Goal: Task Accomplishment & Management: Manage account settings

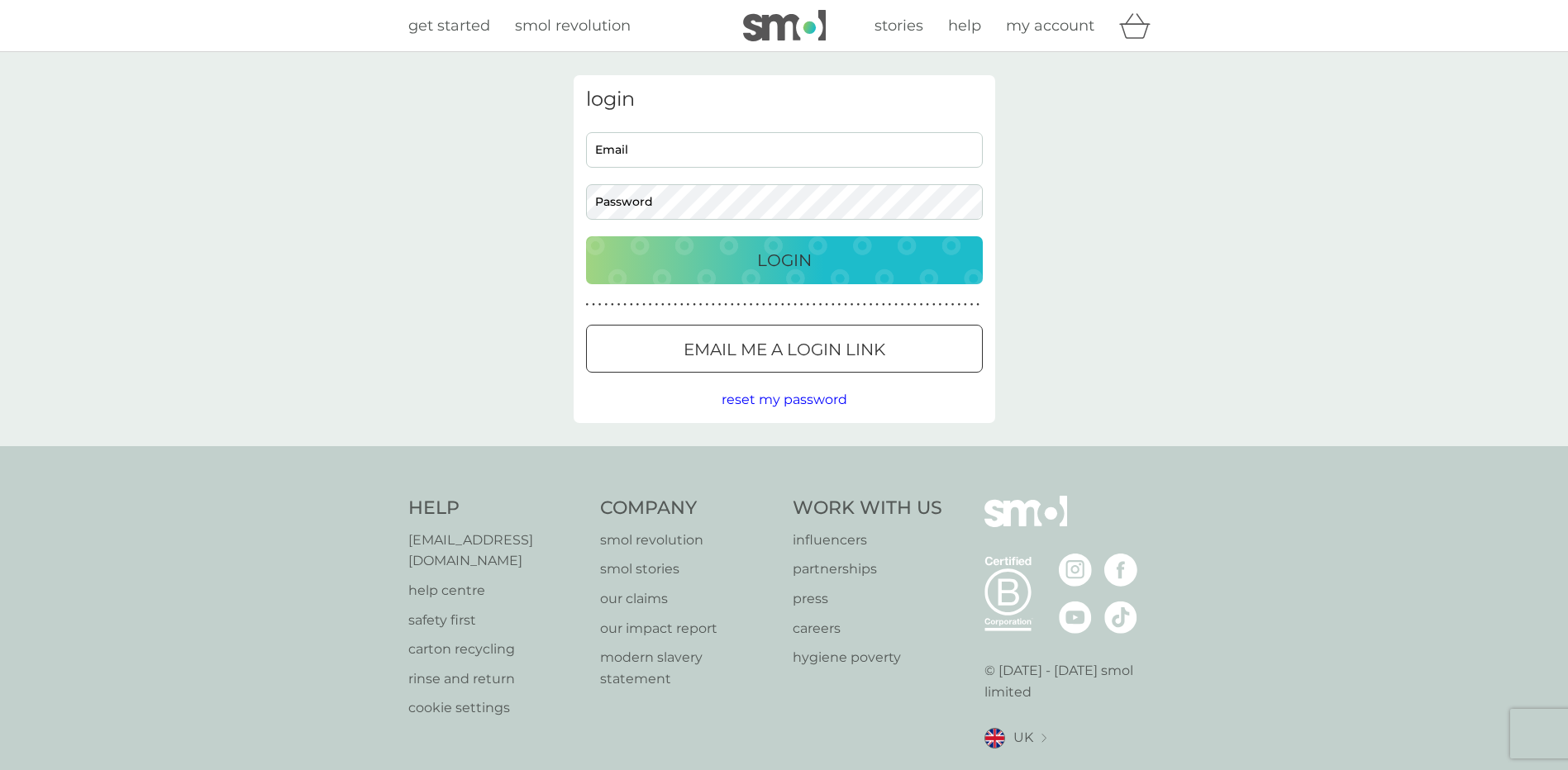
type input "[PERSON_NAME][EMAIL_ADDRESS][PERSON_NAME][DOMAIN_NAME]"
click at [807, 259] on p "Login" at bounding box center [784, 260] width 54 height 27
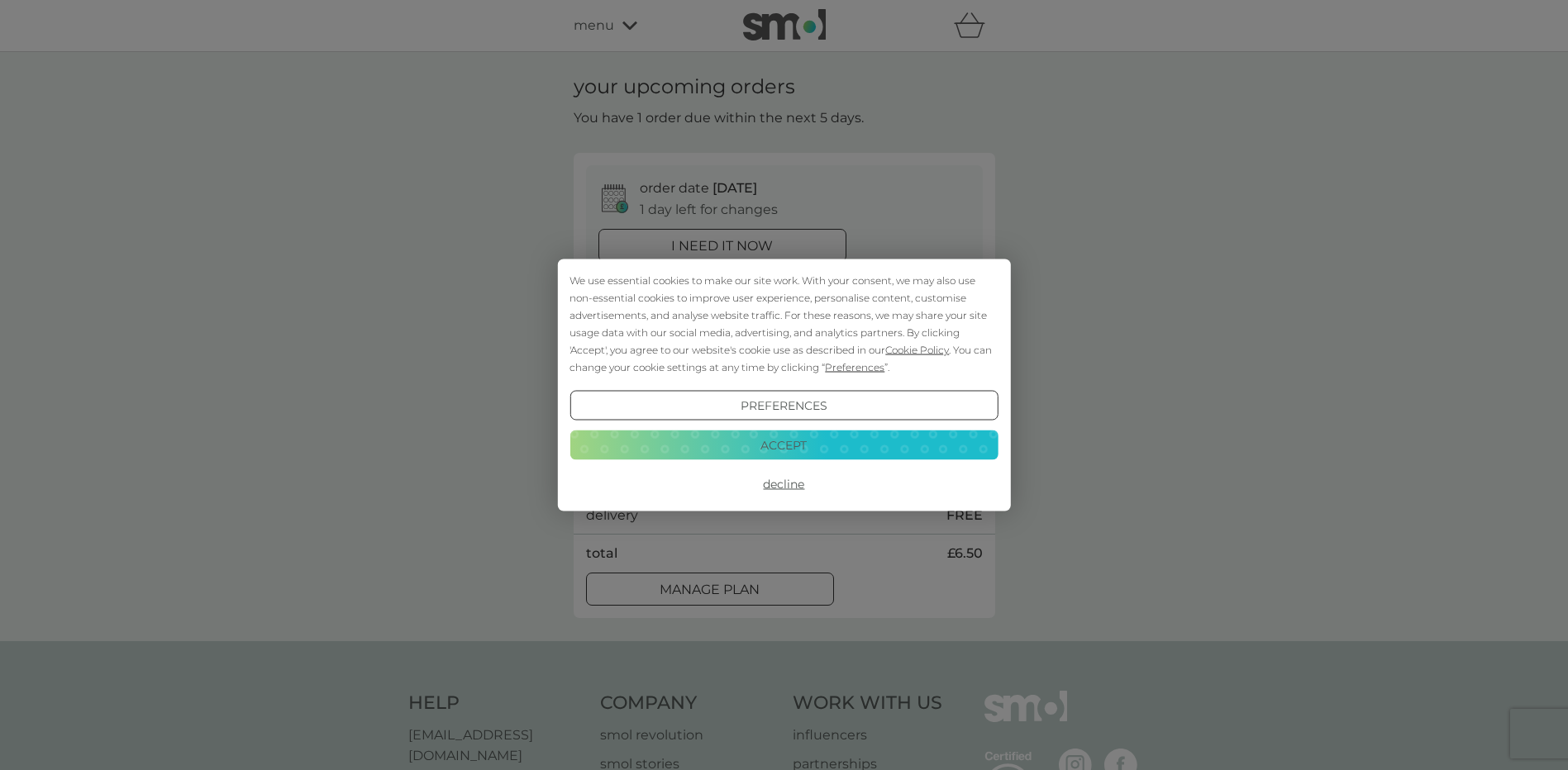
click at [789, 443] on button "Accept" at bounding box center [784, 445] width 429 height 30
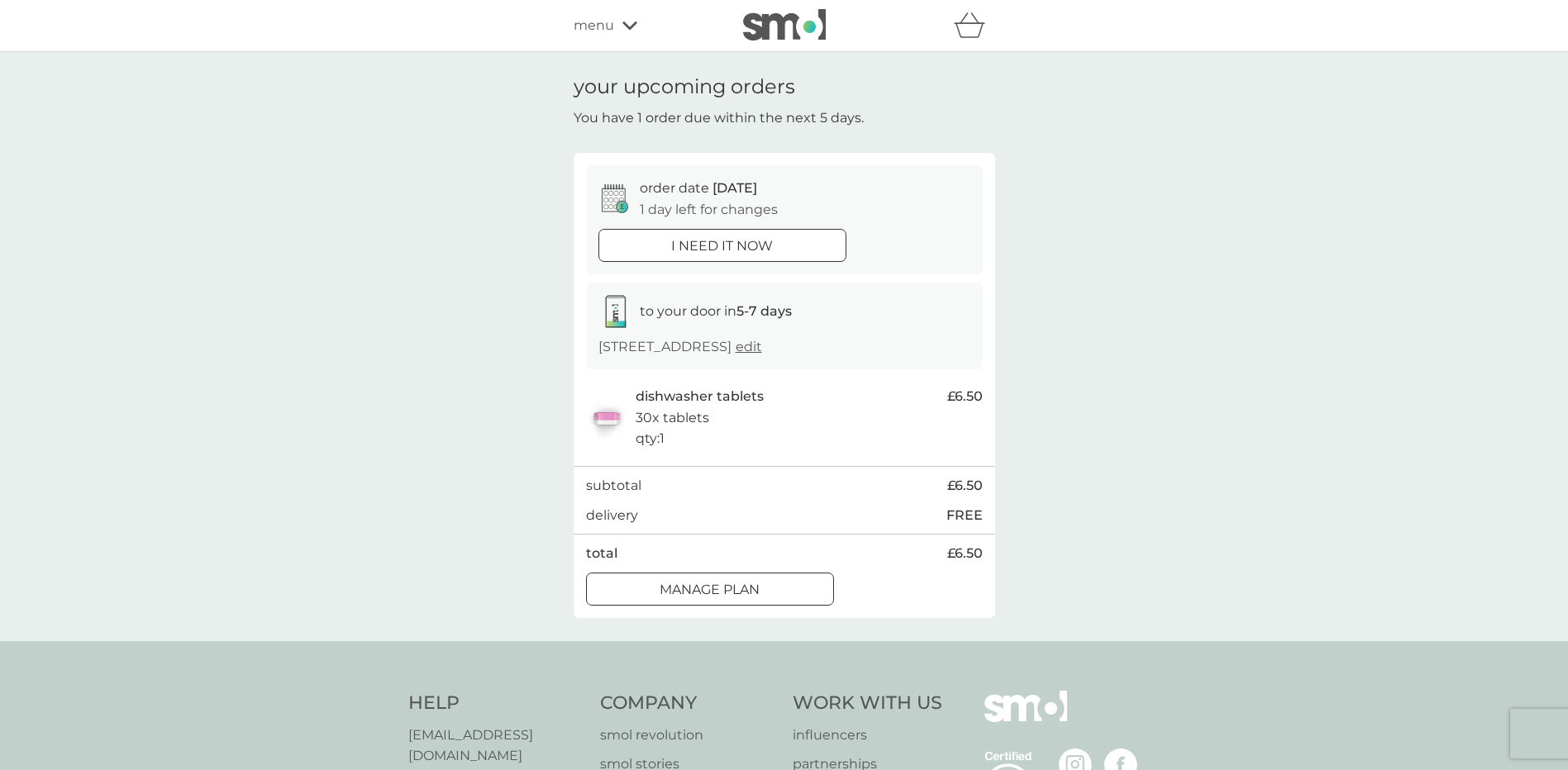
click at [737, 589] on div at bounding box center [710, 589] width 59 height 17
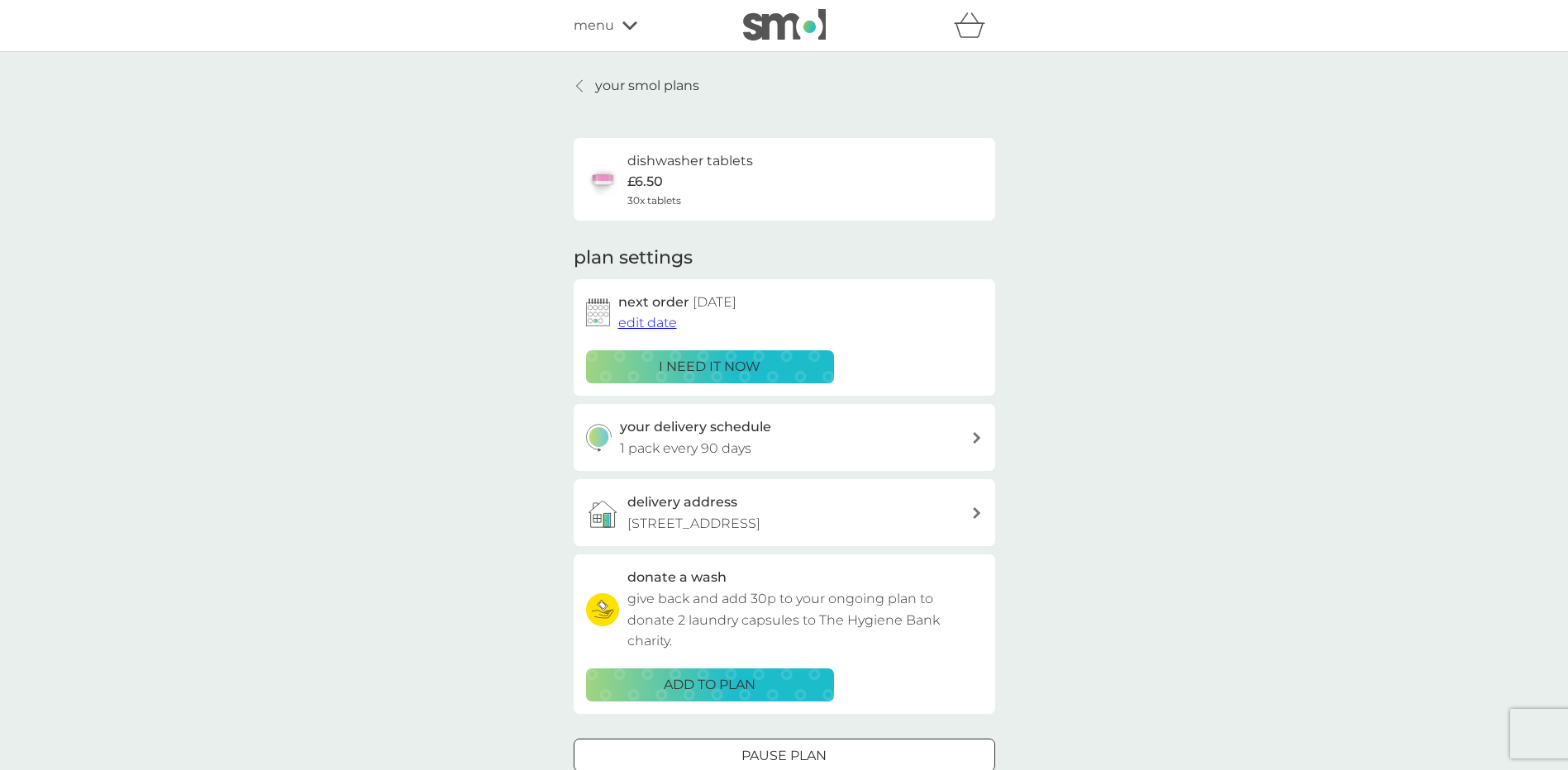
click at [653, 322] on span "edit date" at bounding box center [648, 323] width 59 height 15
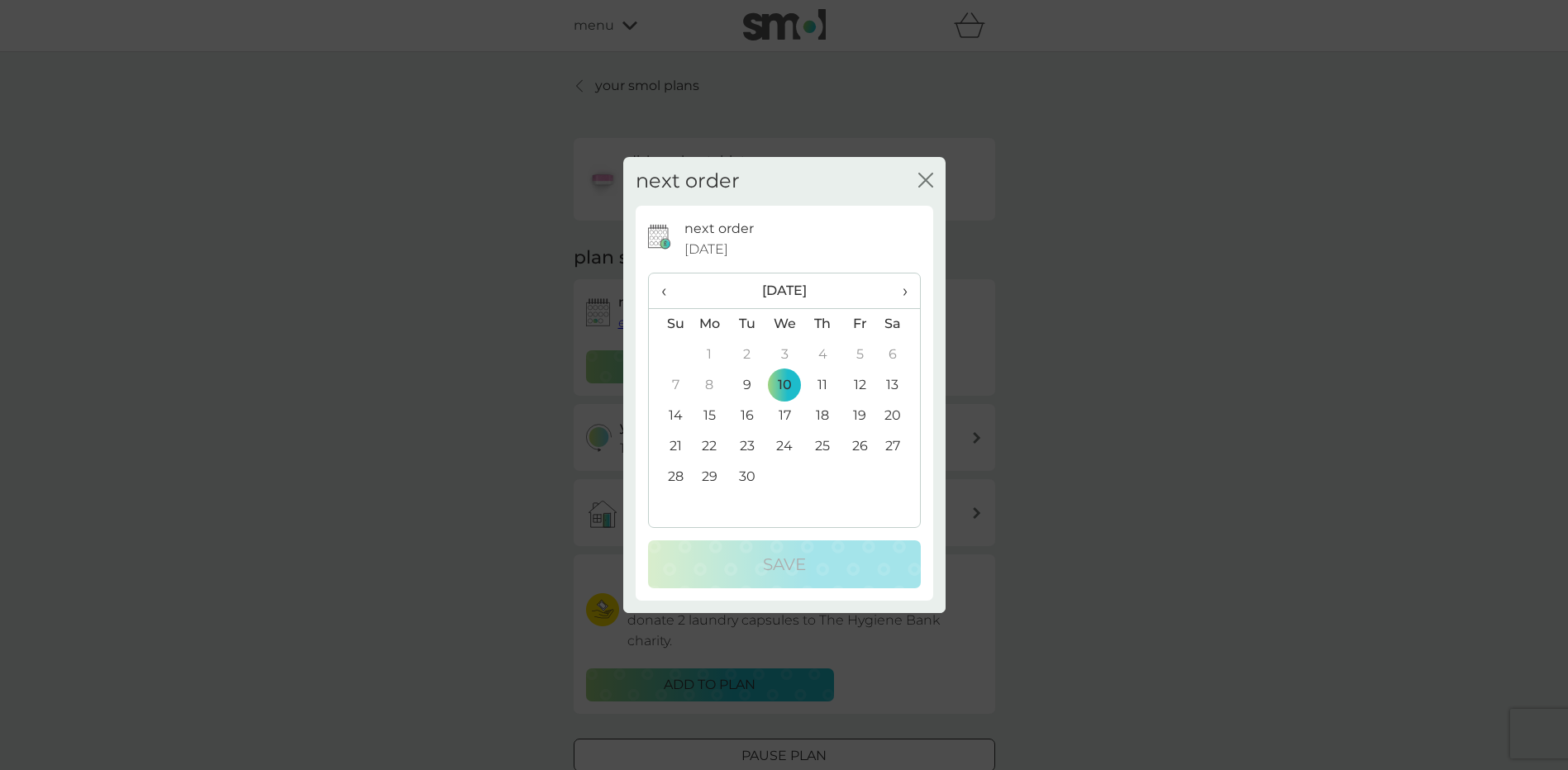
click at [905, 291] on span "›" at bounding box center [898, 291] width 16 height 34
click at [904, 291] on span "›" at bounding box center [898, 291] width 16 height 34
drag, startPoint x: 857, startPoint y: 384, endPoint x: 928, endPoint y: 434, distance: 86.8
click at [928, 434] on div "next order 10 Sep 2025 ‹ November 2025 › Su Mo Tu We Th Fr Sa 26 27 28 29 30 31…" at bounding box center [785, 403] width 298 height 395
drag, startPoint x: 928, startPoint y: 434, endPoint x: 858, endPoint y: 477, distance: 82.2
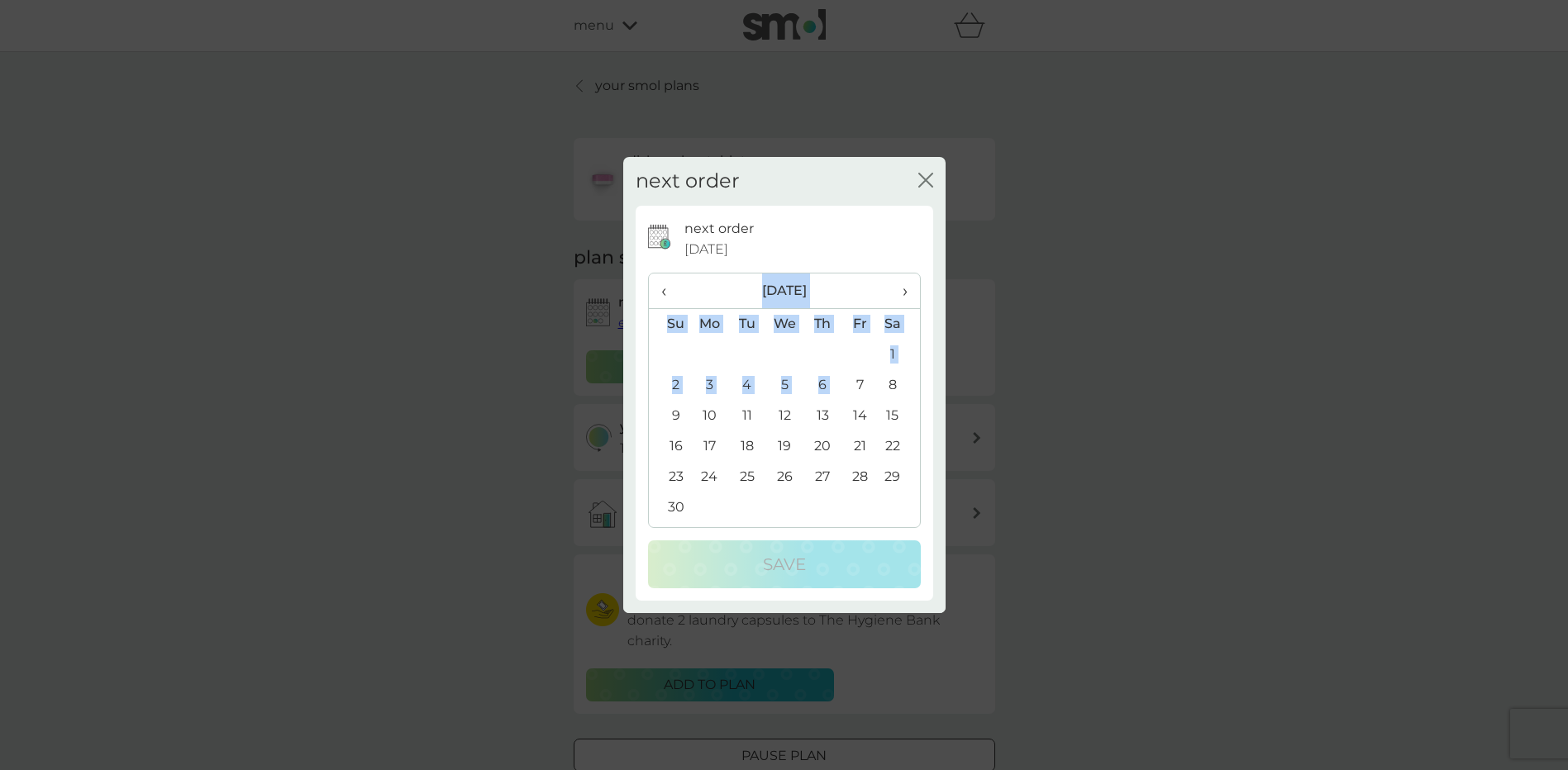
click at [859, 477] on td "28" at bounding box center [860, 477] width 37 height 31
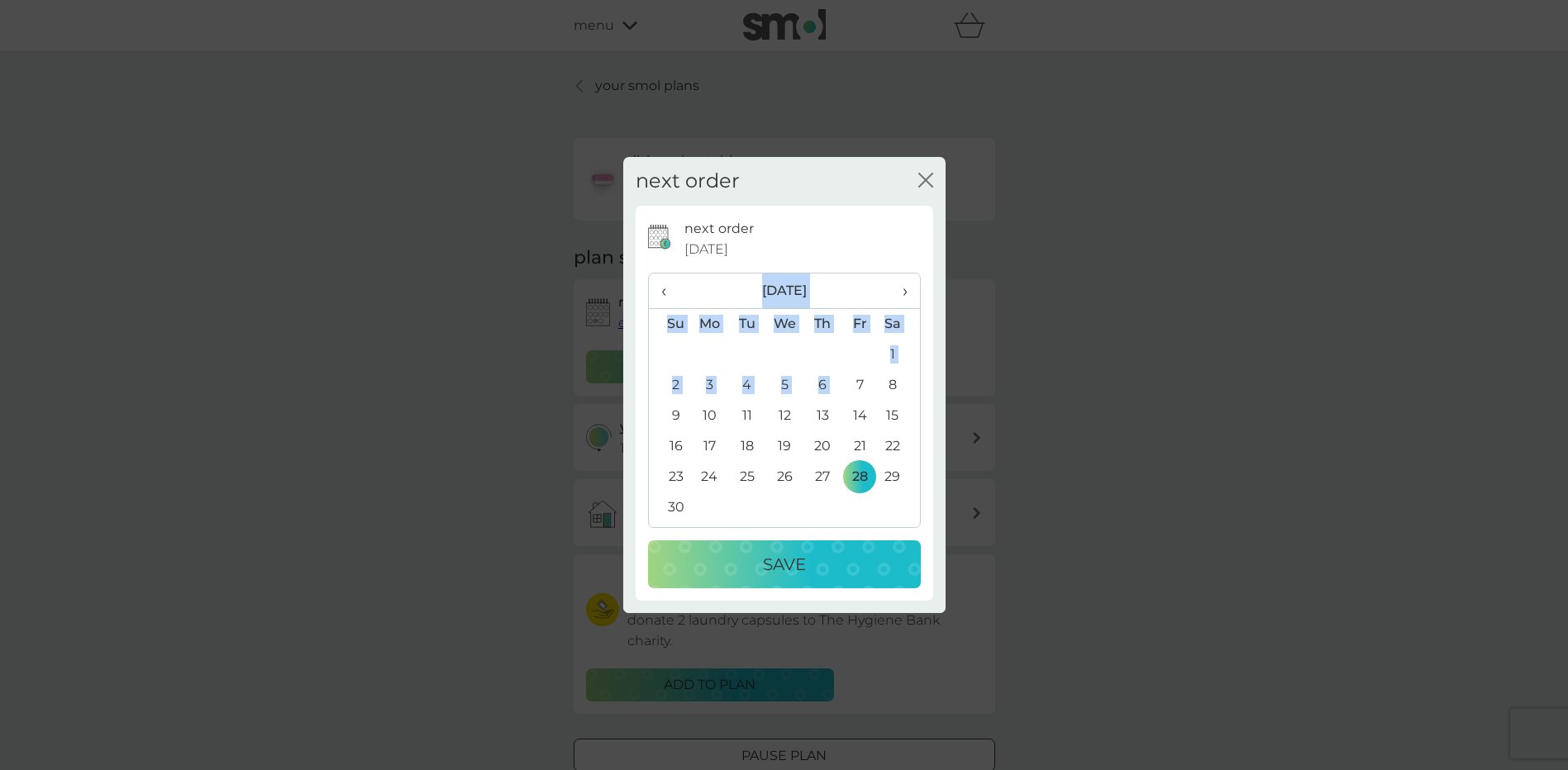
click at [855, 474] on td "28" at bounding box center [860, 477] width 37 height 31
click at [796, 559] on p "Save" at bounding box center [785, 564] width 43 height 27
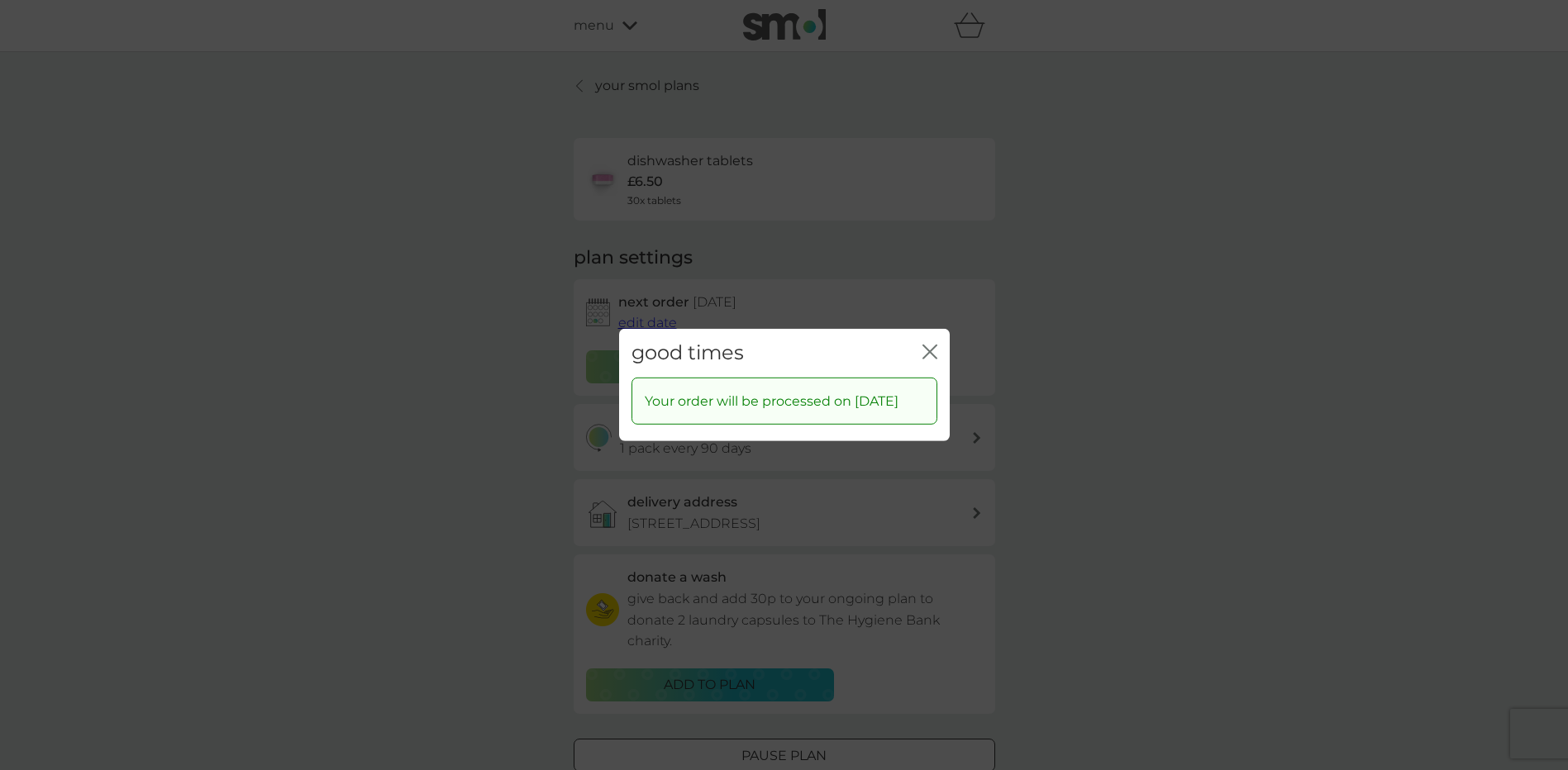
click at [926, 345] on icon "close" at bounding box center [929, 352] width 15 height 15
